Goal: Task Accomplishment & Management: Manage account settings

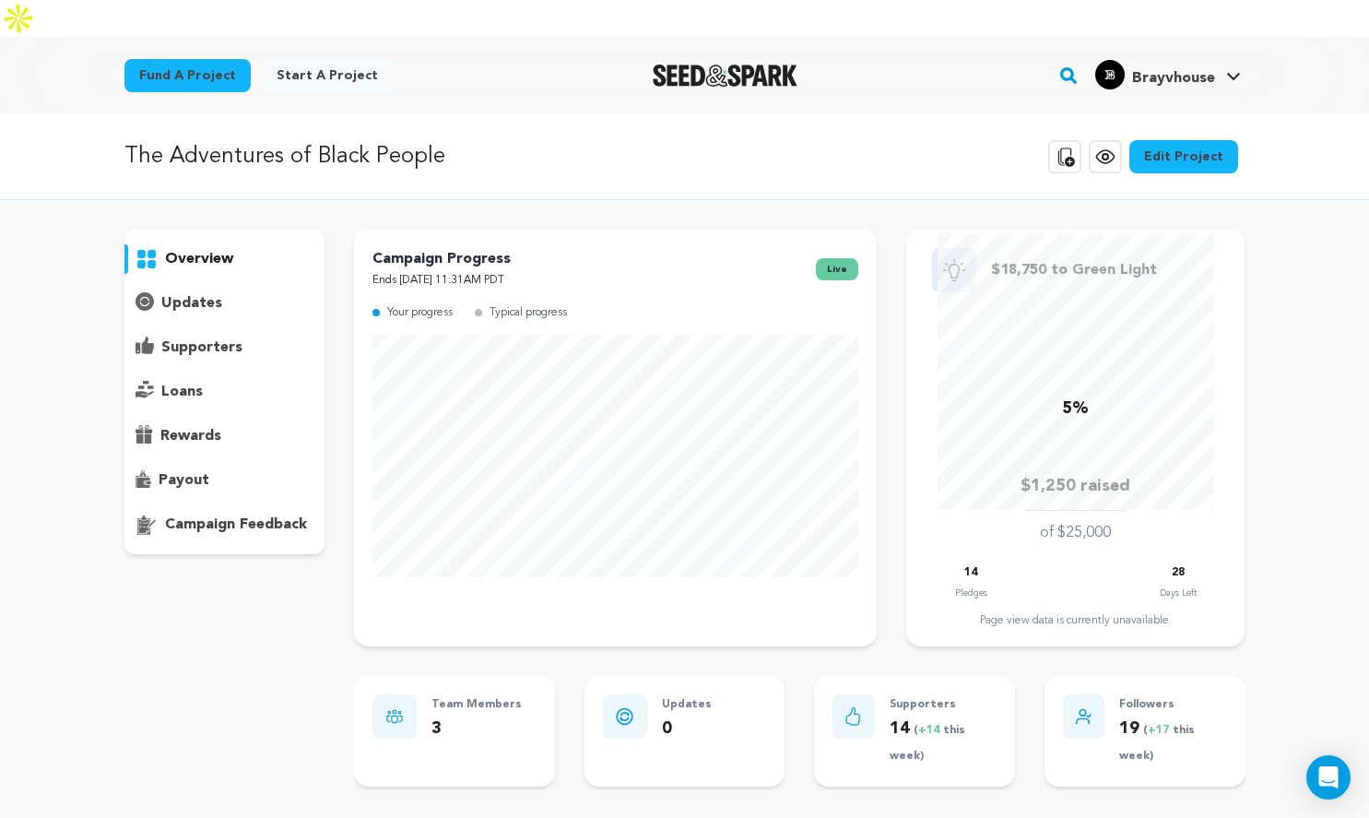
scroll to position [460, 0]
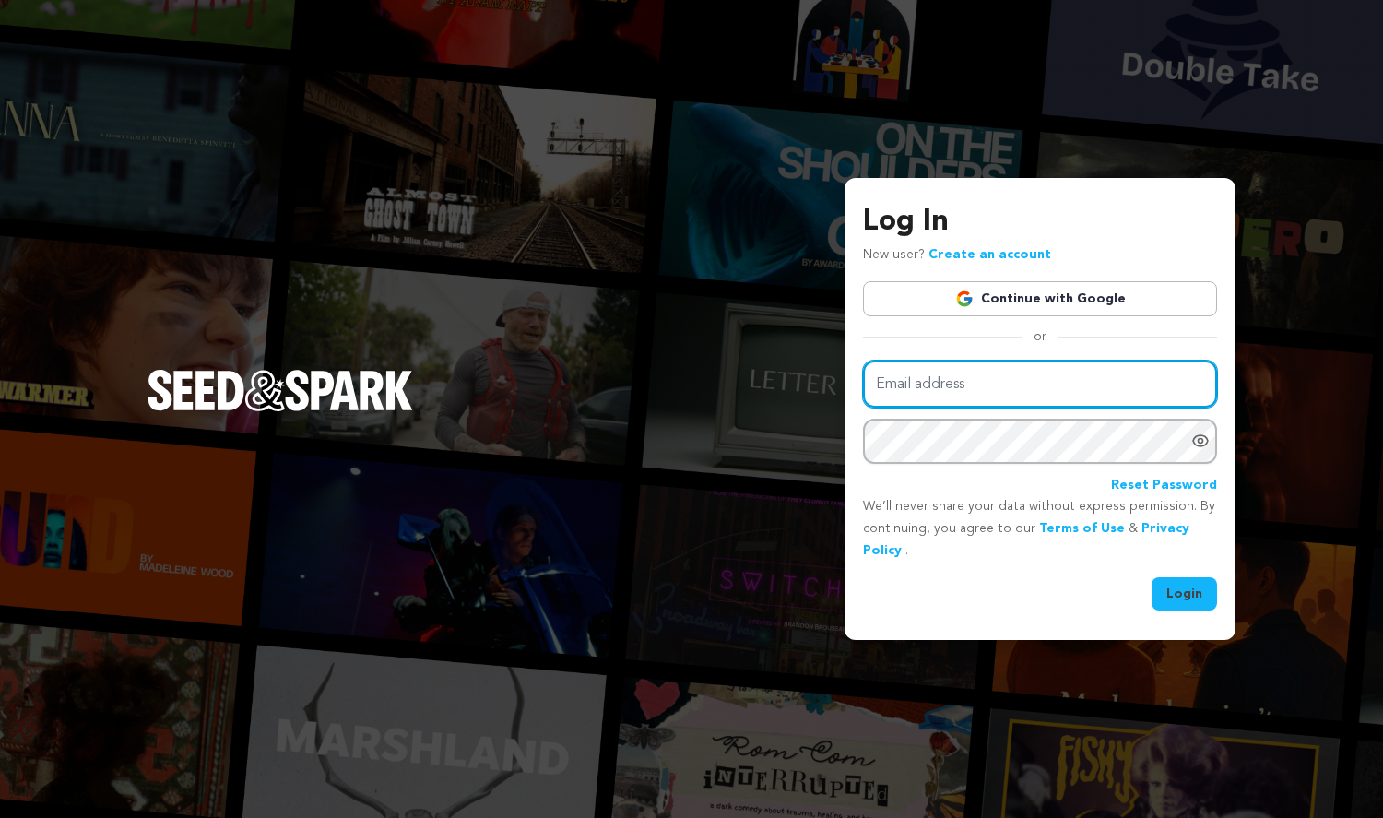
type input "info@brayvhouse.com"
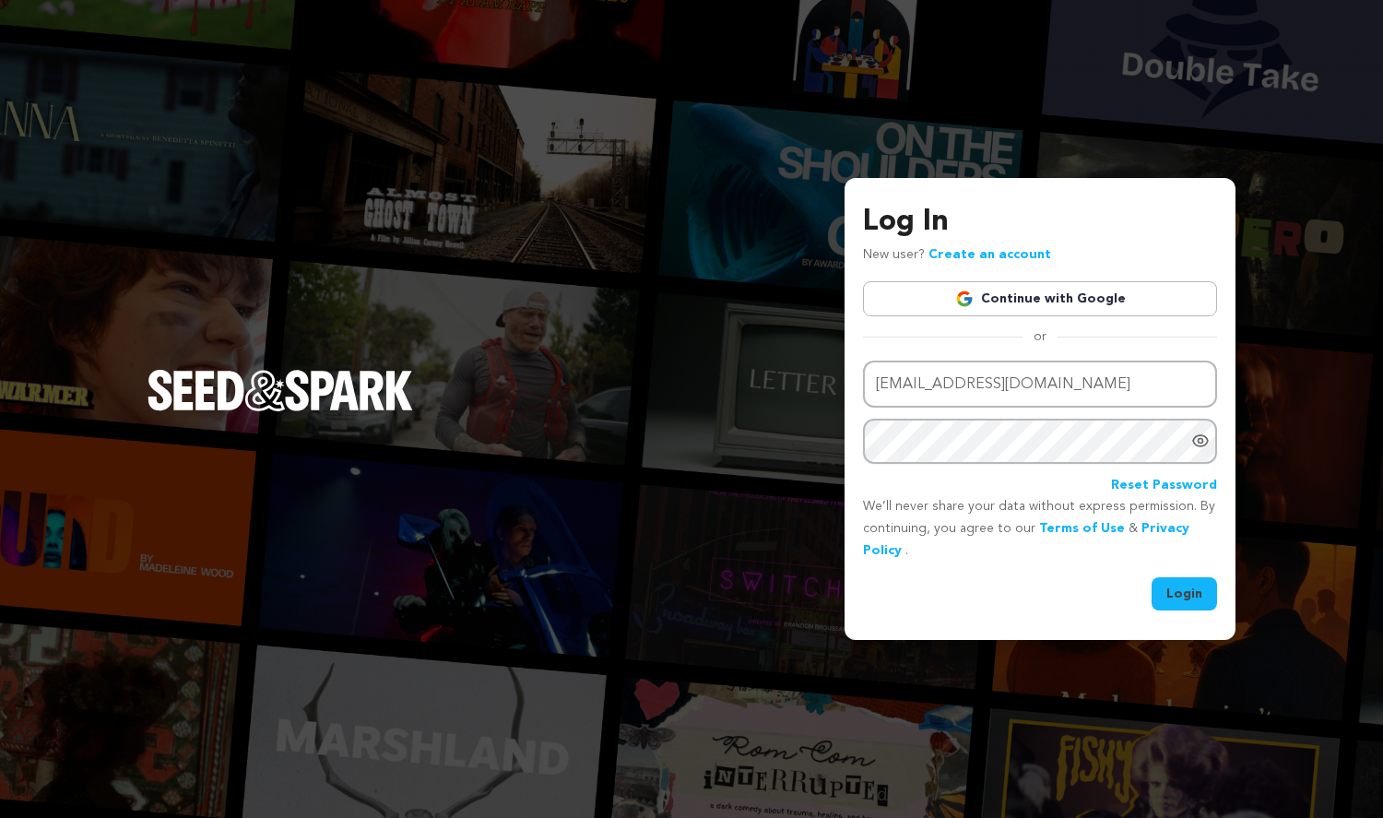
click at [1164, 596] on button "Login" at bounding box center [1183, 593] width 65 height 33
